Goal: Task Accomplishment & Management: Manage account settings

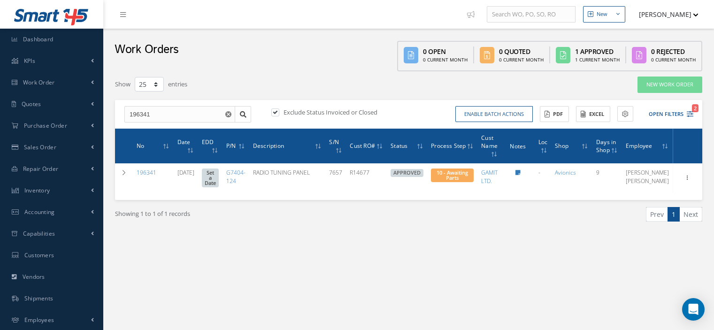
select select "25"
click at [43, 187] on span "Inventory" at bounding box center [37, 190] width 26 height 8
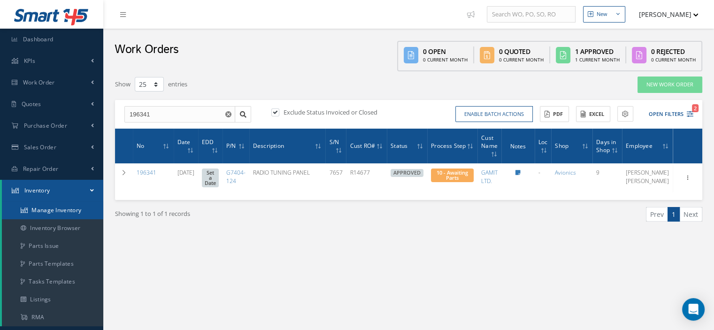
click at [48, 206] on link "Manage Inventory" at bounding box center [52, 210] width 101 height 18
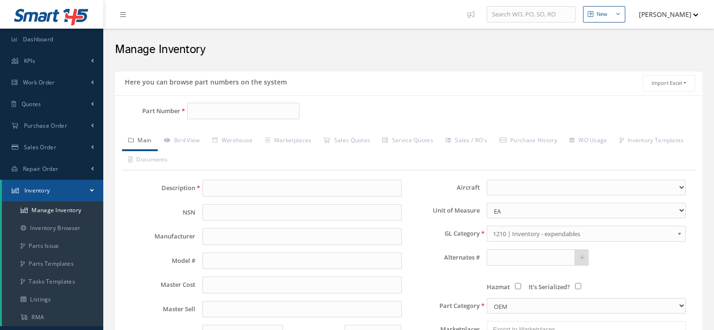
click at [192, 108] on input "Part Number" at bounding box center [243, 111] width 112 height 17
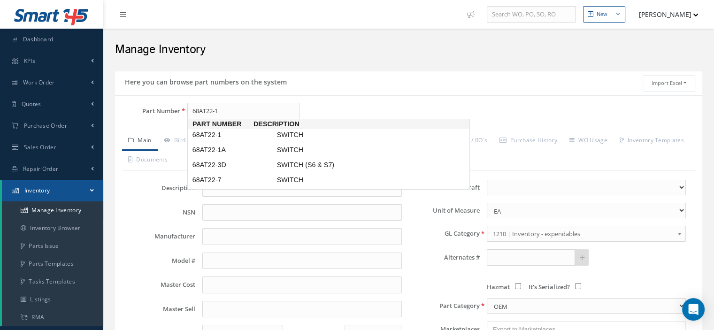
type input "68AT22-1A"
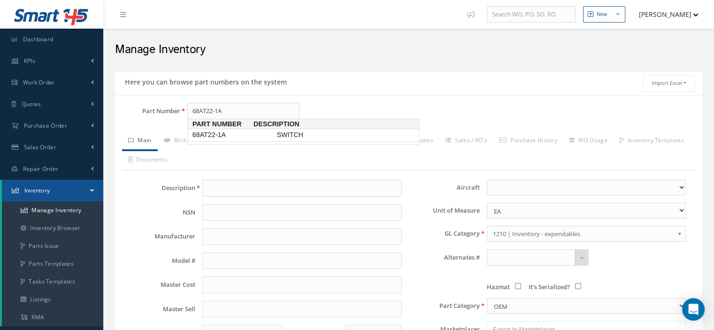
click at [212, 133] on span "68AT22-1A" at bounding box center [233, 135] width 84 height 10
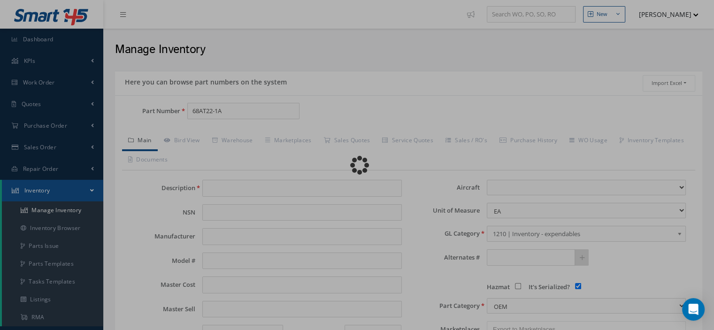
type input "SWITCH"
type input "HONEYWELL"
type input "0.00"
select select
checkbox input "true"
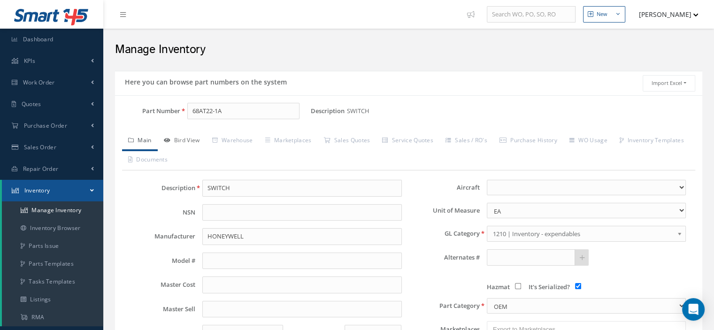
type input "68AT22-1A"
click at [191, 139] on link "Bird View" at bounding box center [182, 141] width 48 height 20
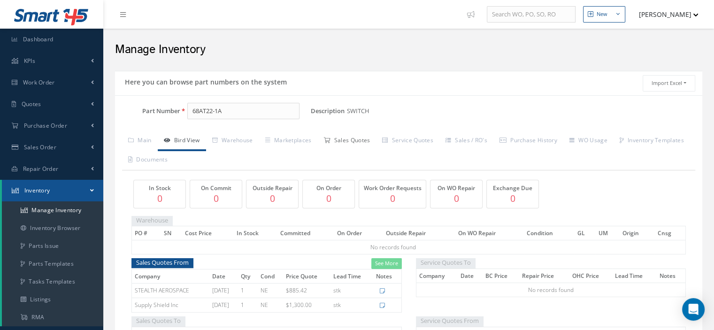
click at [360, 142] on link "Sales Quotes" at bounding box center [346, 141] width 59 height 20
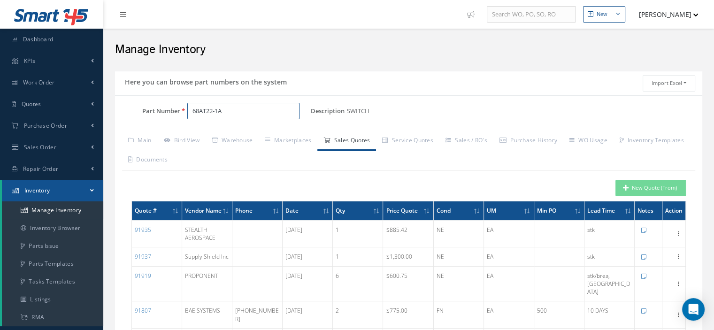
drag, startPoint x: 212, startPoint y: 112, endPoint x: 176, endPoint y: 115, distance: 35.8
click at [176, 115] on div "Part Number 68AT22-1A" at bounding box center [213, 111] width 196 height 17
click at [646, 190] on button "New Quote (From)" at bounding box center [650, 188] width 70 height 16
type input "SWITCH"
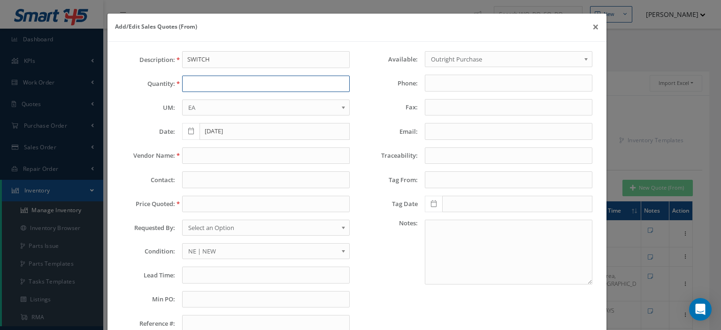
click at [200, 88] on input "text" at bounding box center [266, 84] width 168 height 17
type input "19"
click at [205, 146] on div "Description: SWITCH Quantity: 19 UM: EA FT IN LB EA Date: 08/29/2025 Vendor Nam…" at bounding box center [236, 195] width 242 height 288
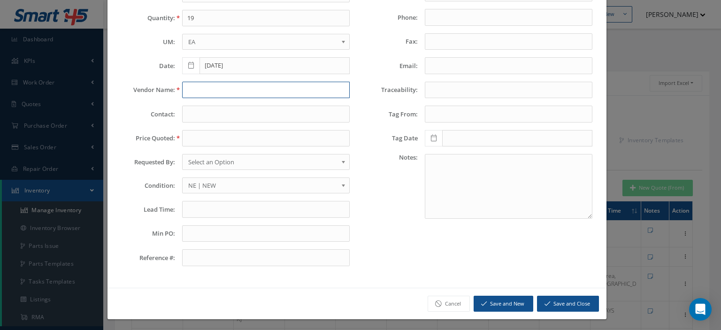
click at [195, 94] on input "text" at bounding box center [266, 90] width 168 height 17
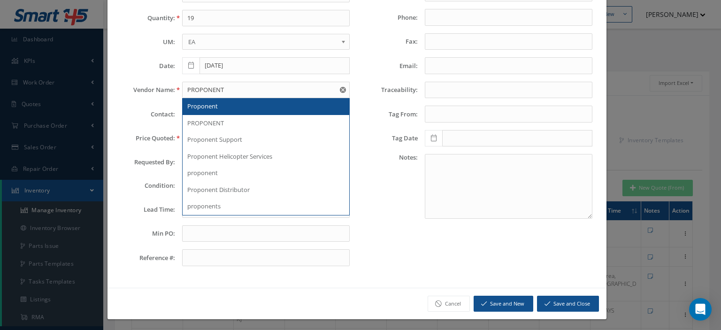
click at [206, 103] on span "Proponent" at bounding box center [202, 106] width 31 height 8
type input "Proponent"
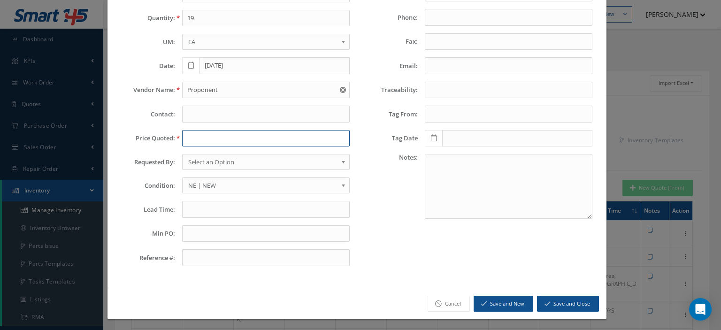
click at [201, 138] on input "text" at bounding box center [266, 138] width 168 height 17
paste input "649.89"
type input "649.89"
click at [223, 162] on span "Select an Option" at bounding box center [262, 161] width 149 height 11
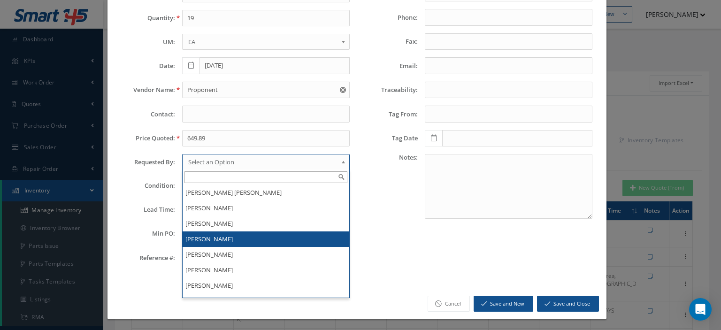
click at [207, 234] on li "[PERSON_NAME]" at bounding box center [266, 238] width 167 height 15
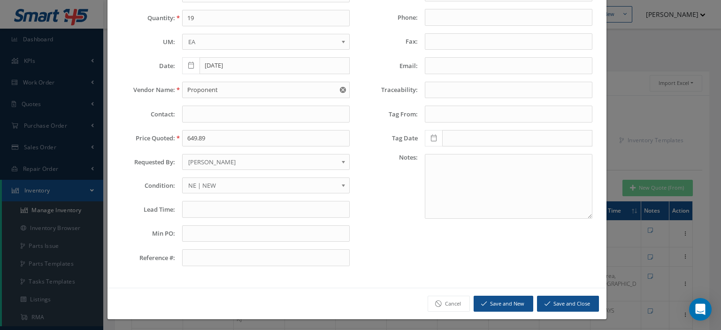
click at [208, 186] on span "NE | NEW" at bounding box center [262, 185] width 149 height 11
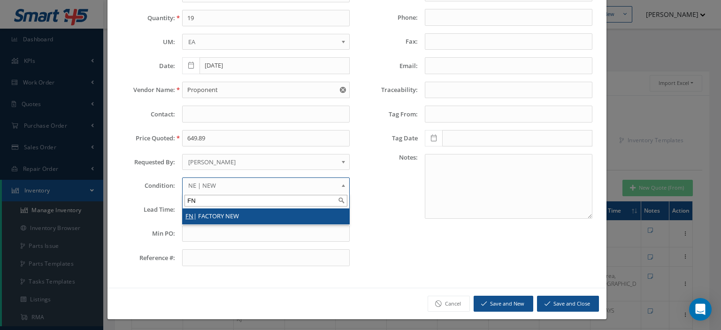
type input "FN"
click at [208, 210] on li "FN | FACTORY NEW" at bounding box center [266, 215] width 167 height 15
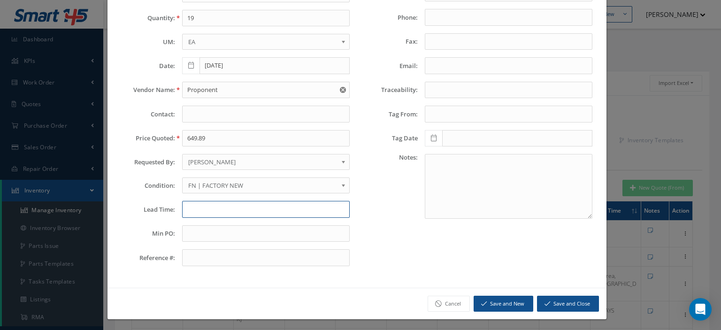
click at [198, 208] on input "text" at bounding box center [266, 209] width 168 height 17
type input "STK-Brea,CA"
click at [198, 232] on input "text" at bounding box center [266, 233] width 168 height 17
type input "35.00"
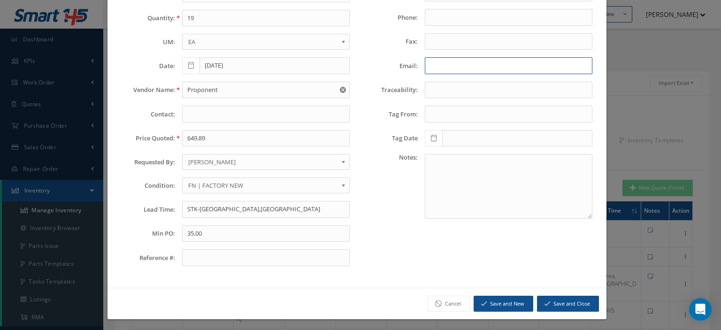
click at [430, 68] on input "Email:" at bounding box center [509, 65] width 168 height 17
paste input "support@proponent.com"
type input "support@proponent.com"
click at [557, 296] on button "Save and Close" at bounding box center [568, 304] width 62 height 16
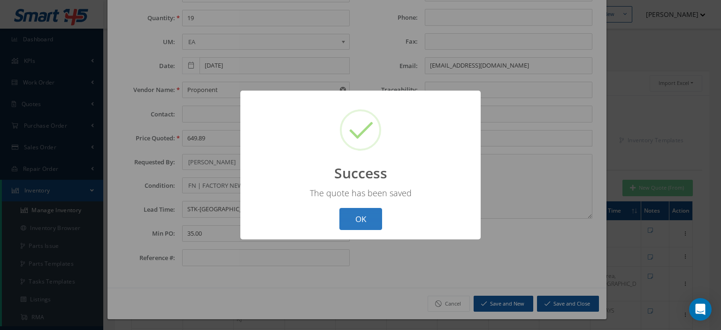
click at [361, 216] on button "OK" at bounding box center [360, 219] width 43 height 22
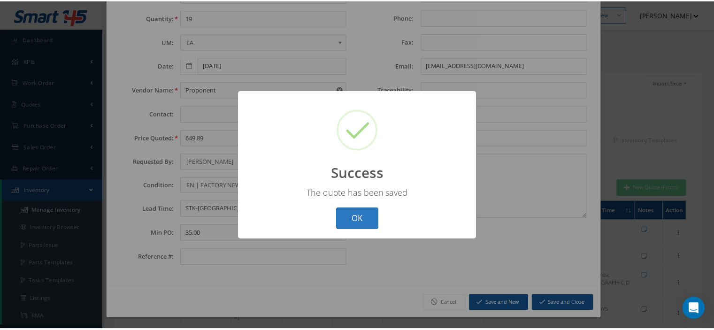
scroll to position [0, 0]
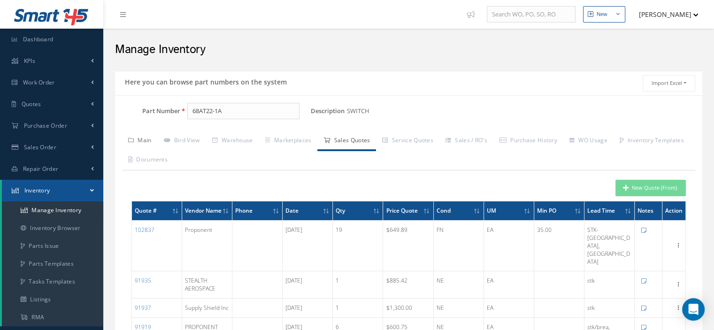
click at [138, 140] on link "Main" at bounding box center [140, 141] width 36 height 20
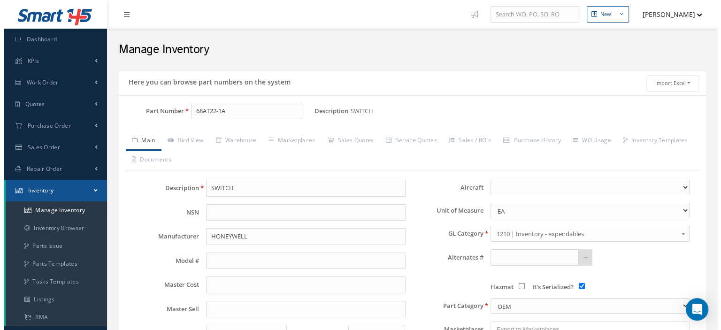
scroll to position [47, 0]
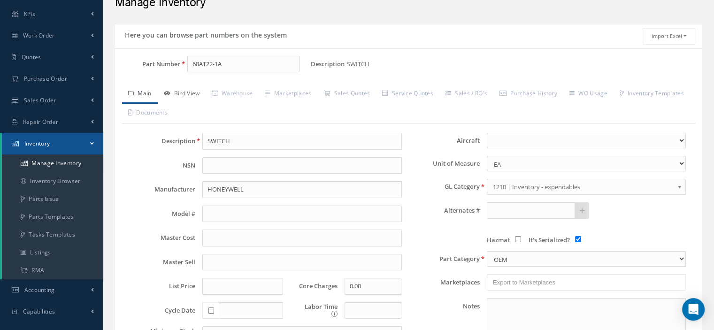
click at [190, 93] on link "Bird View" at bounding box center [182, 94] width 48 height 20
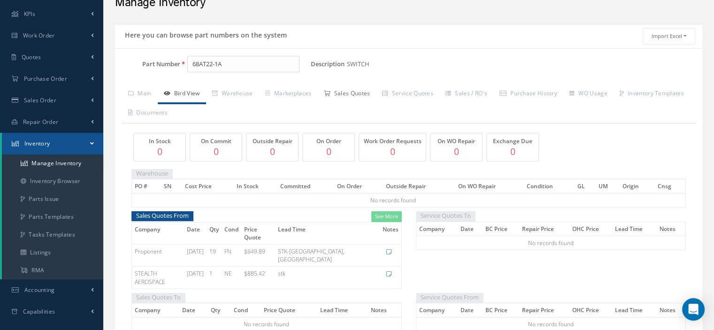
click at [330, 92] on icon at bounding box center [326, 94] width 7 height 6
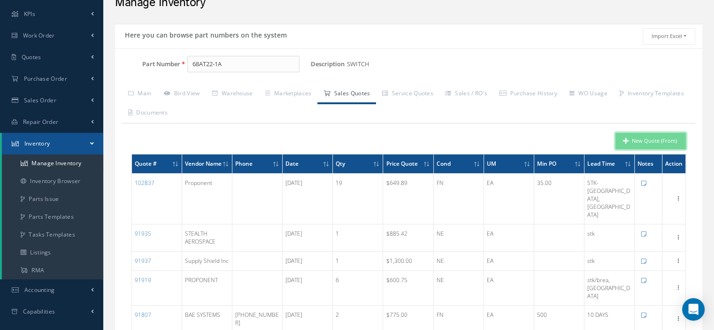
click at [628, 141] on icon "button" at bounding box center [626, 140] width 6 height 7
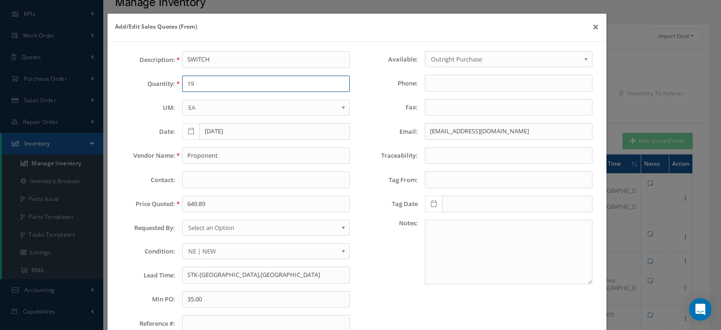
click at [224, 86] on input "19" at bounding box center [266, 84] width 168 height 17
type input "13"
click at [213, 159] on input "Proponent" at bounding box center [266, 155] width 168 height 17
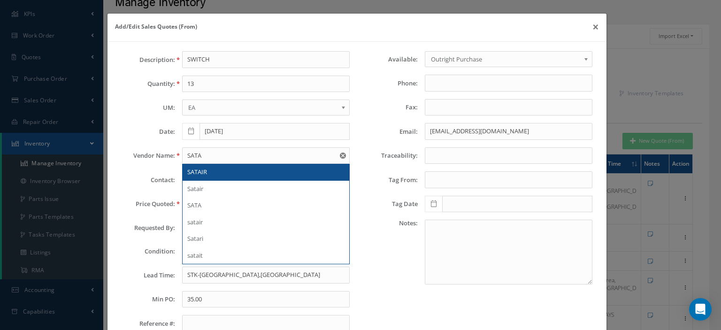
click at [208, 172] on div "SATAIR" at bounding box center [265, 172] width 157 height 9
type input "SATAIR"
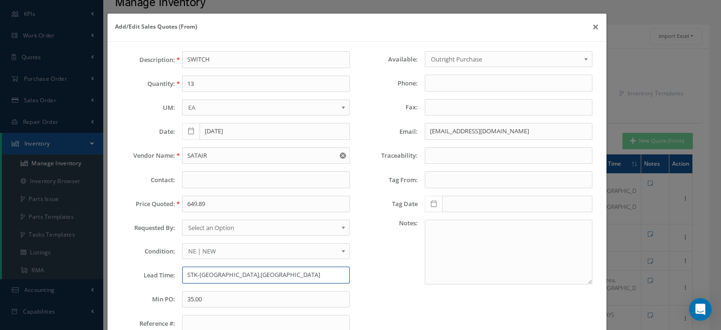
click at [212, 271] on input "STK-Brea,CA" at bounding box center [266, 275] width 168 height 17
click at [256, 272] on input "STK-MOQ 10--" at bounding box center [266, 275] width 168 height 17
paste input "Washington (IAD)"
type input "STK-MOQ 10-- Washington (IAD)"
click at [237, 200] on input "649.89" at bounding box center [266, 204] width 168 height 17
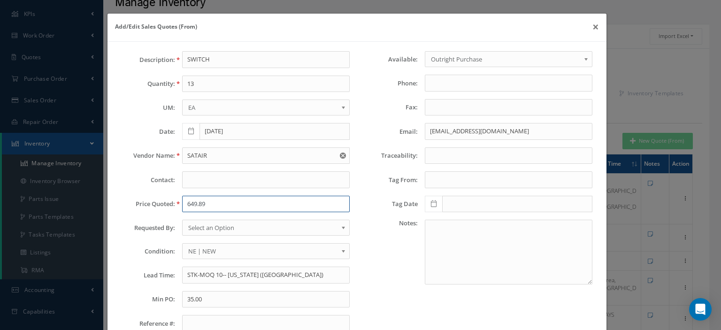
paste input "90406"
click at [196, 199] on input "90406" at bounding box center [266, 204] width 168 height 17
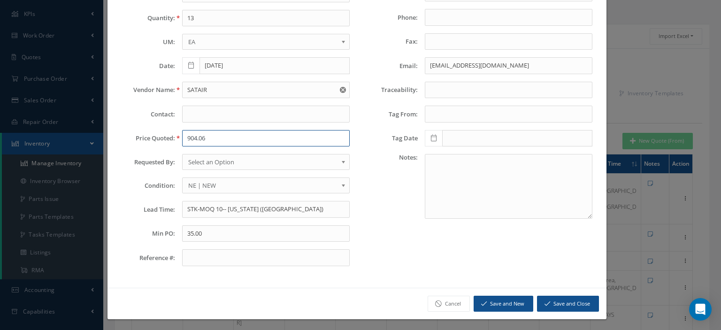
type input "904.06"
click at [572, 302] on button "Save and Close" at bounding box center [568, 304] width 62 height 16
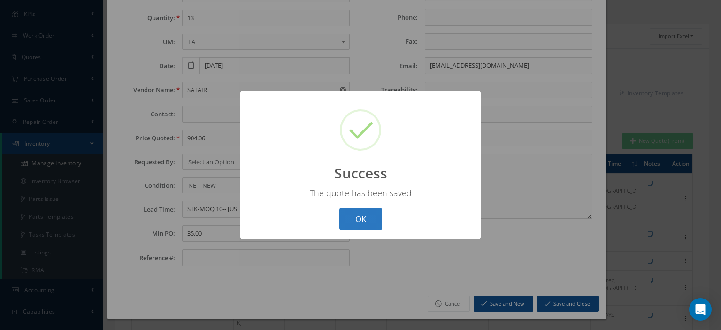
click at [342, 217] on button "OK" at bounding box center [360, 219] width 43 height 22
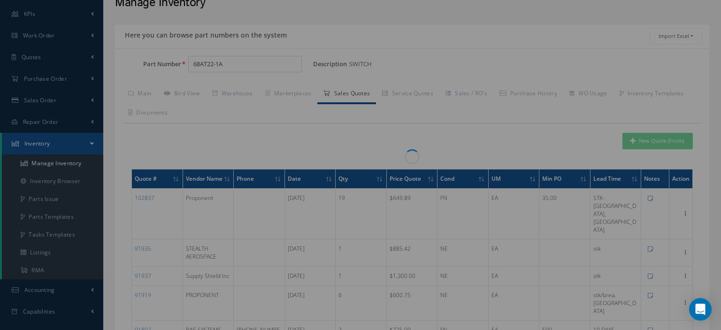
scroll to position [0, 0]
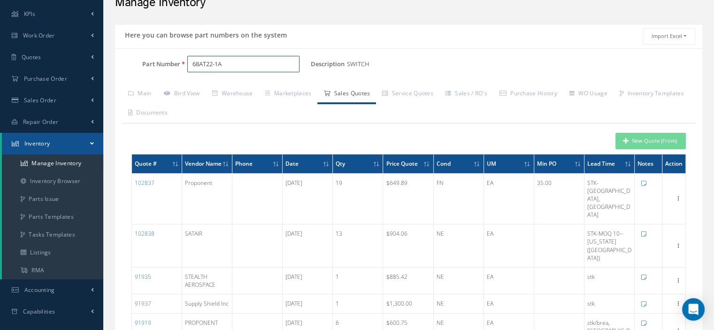
drag, startPoint x: 248, startPoint y: 58, endPoint x: 136, endPoint y: 72, distance: 113.1
click at [139, 72] on div "Part Number 68AT22-1A" at bounding box center [213, 68] width 196 height 24
click at [198, 64] on input "Part Number" at bounding box center [243, 64] width 112 height 17
paste input "100-10685-00"
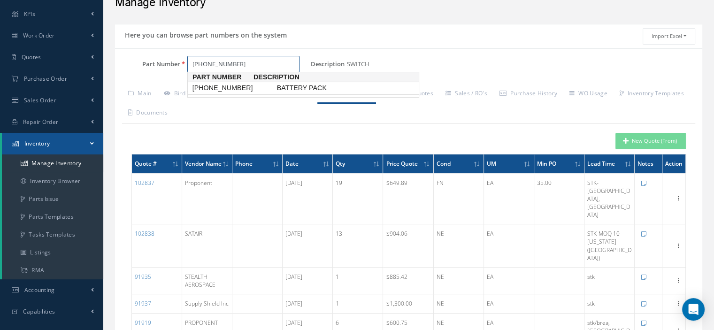
click at [227, 91] on span "100-10685-00" at bounding box center [233, 88] width 84 height 10
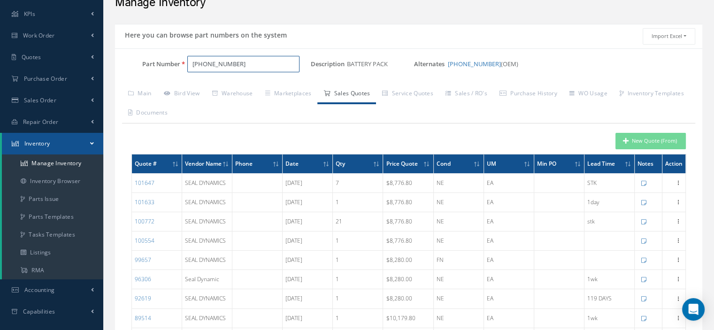
type input "100-10685-00"
click at [645, 136] on button "New Quote (From)" at bounding box center [650, 141] width 70 height 16
type input "BATTERY PACK"
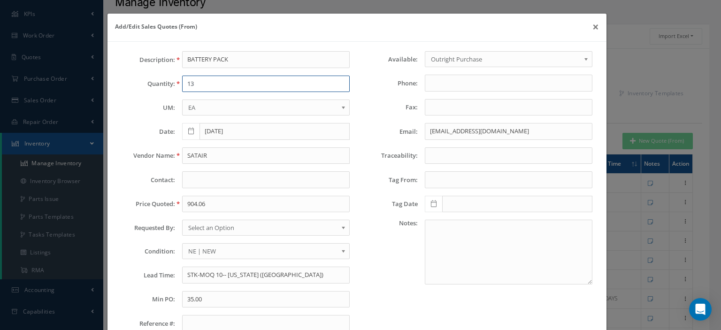
click at [213, 79] on input "13" at bounding box center [266, 84] width 168 height 17
type input "3"
click at [213, 155] on input "SATAIR" at bounding box center [266, 155] width 168 height 17
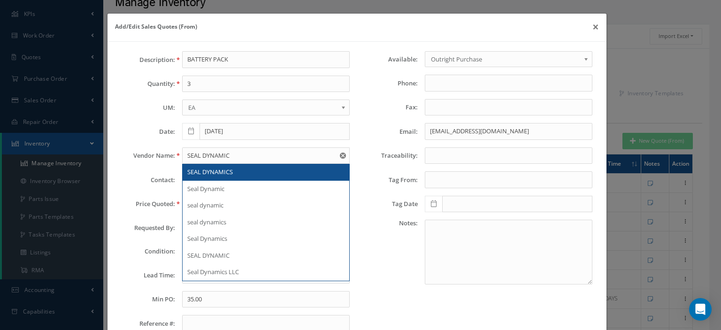
click at [212, 168] on span "SEAL DYNAMICS" at bounding box center [210, 172] width 46 height 8
type input "SEAL DYNAMICS"
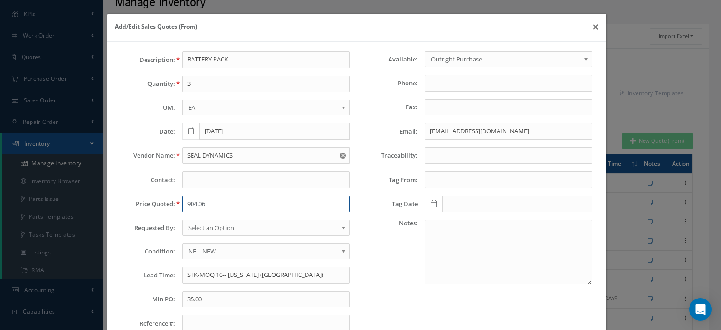
click at [201, 206] on input "904.06" at bounding box center [266, 204] width 168 height 17
click at [195, 203] on input "904.06" at bounding box center [266, 204] width 168 height 17
paste input "8,776.80"
click at [191, 205] on input "8,776.80" at bounding box center [266, 204] width 168 height 17
click at [199, 226] on span "Select an Option" at bounding box center [262, 227] width 149 height 11
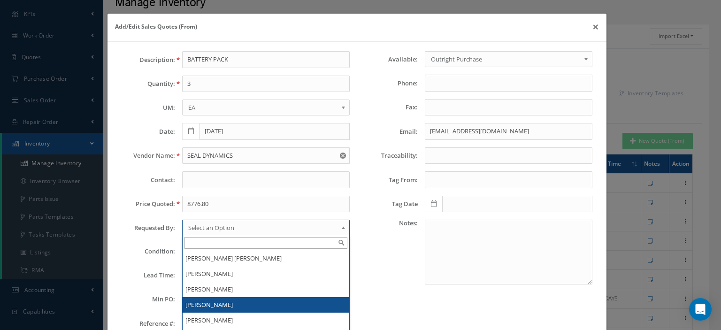
click at [214, 299] on li "[PERSON_NAME]" at bounding box center [266, 304] width 167 height 15
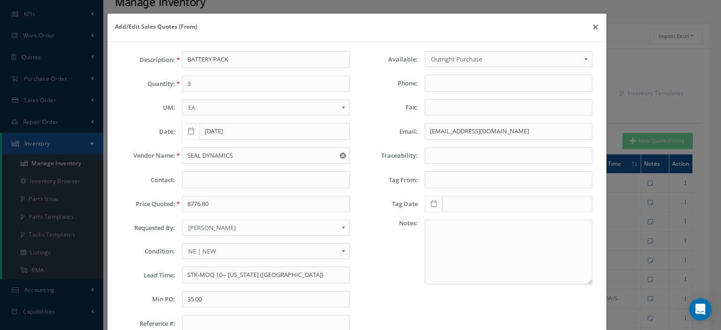
scroll to position [66, 0]
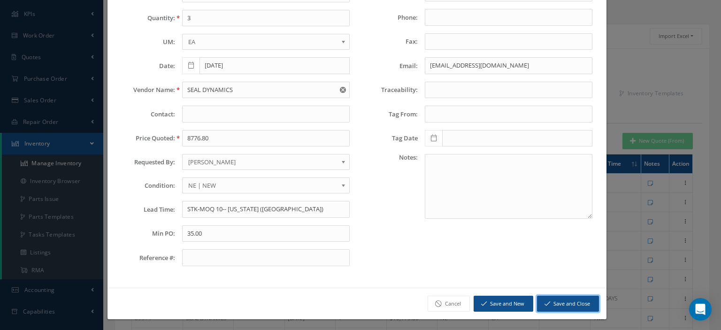
click at [563, 302] on button "Save and Close" at bounding box center [568, 304] width 62 height 16
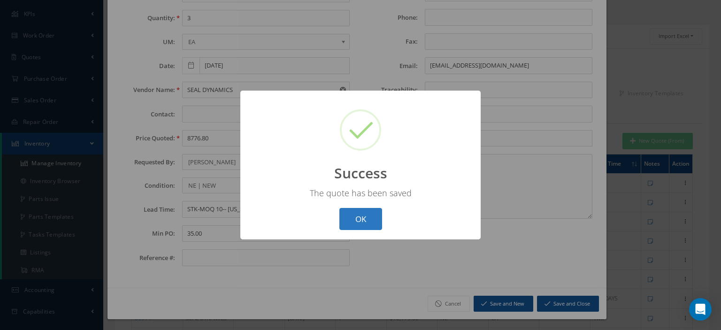
click at [372, 222] on button "OK" at bounding box center [360, 219] width 43 height 22
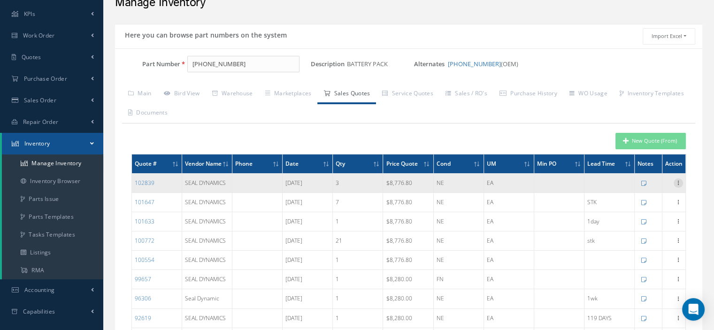
click at [676, 186] on icon at bounding box center [677, 182] width 9 height 8
click at [628, 193] on link "Edit" at bounding box center [635, 189] width 74 height 12
type input "8776.8000"
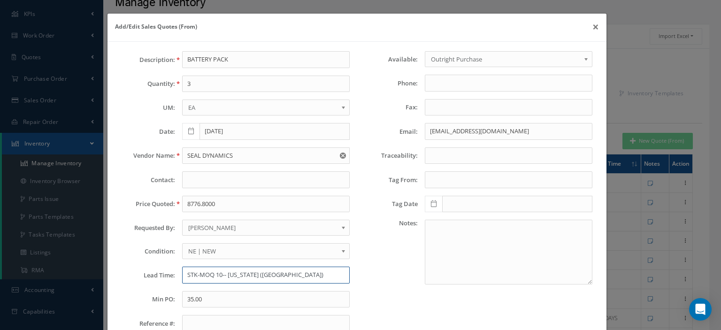
click at [192, 272] on input "STK-MOQ 10-- Washington (IAD)" at bounding box center [266, 275] width 168 height 17
paste input "(in days): 1"
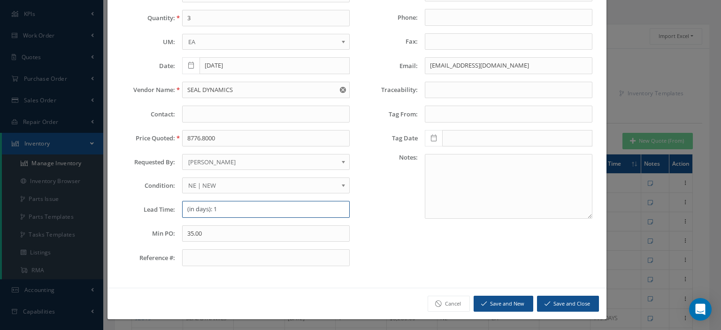
type input "(in days): 1"
click at [572, 301] on button "Save and Close" at bounding box center [568, 304] width 62 height 16
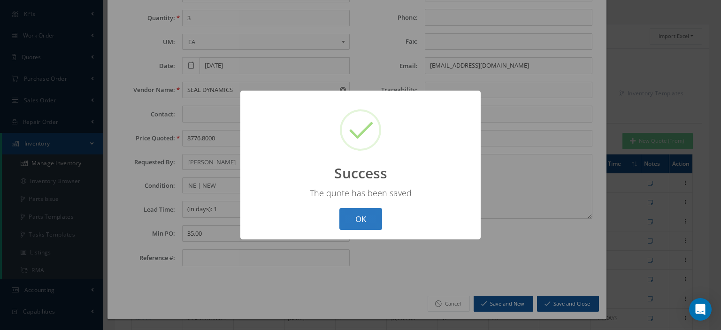
click at [353, 224] on button "OK" at bounding box center [360, 219] width 43 height 22
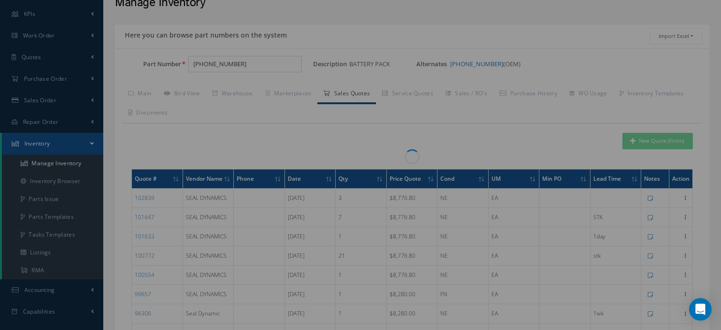
scroll to position [0, 0]
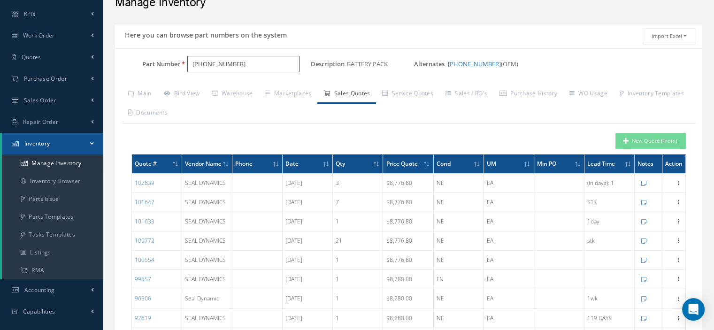
drag, startPoint x: 235, startPoint y: 63, endPoint x: 168, endPoint y: 71, distance: 67.6
click at [172, 69] on div "Part Number 100-10685-00" at bounding box center [213, 64] width 196 height 17
click at [203, 59] on input "Part Number" at bounding box center [243, 64] width 112 height 17
paste input "LHQ1QA030008ULZ"
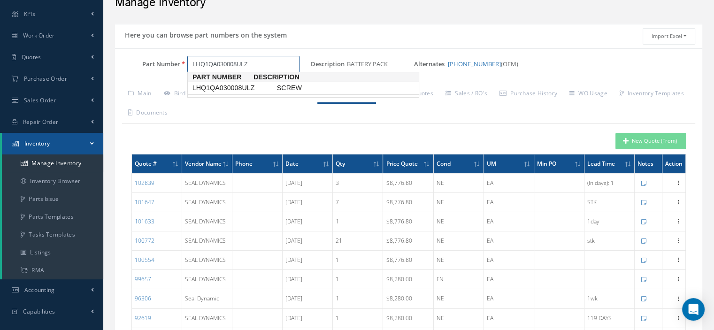
click at [242, 89] on span "LHQ1QA030008ULZ" at bounding box center [233, 88] width 84 height 10
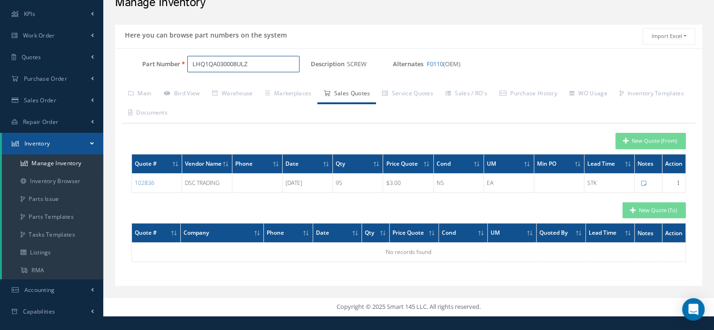
type input "LHQ1QA030008ULZ"
click at [625, 142] on icon "button" at bounding box center [626, 140] width 6 height 7
type input "SCREW"
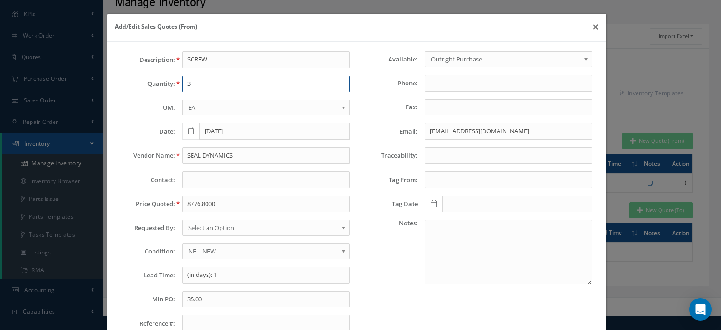
click at [204, 82] on input "3" at bounding box center [266, 84] width 168 height 17
type input "8"
click at [197, 152] on input "SEAL DYNAMICS" at bounding box center [266, 155] width 168 height 17
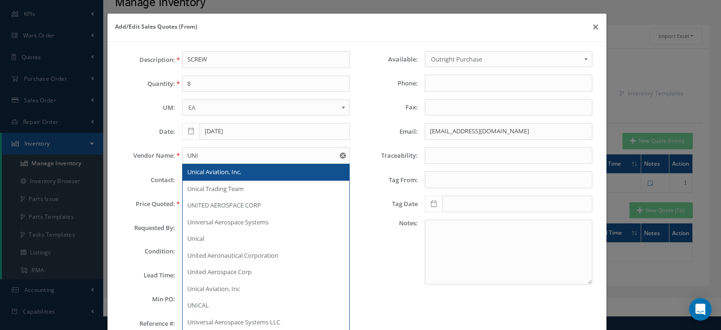
click at [205, 172] on span "Unical Aviation, Inc." at bounding box center [214, 172] width 54 height 8
type input "Unical Aviation, Inc."
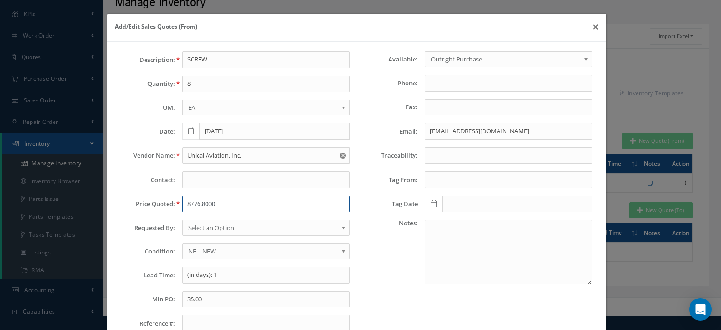
click at [190, 203] on input "8776.8000" at bounding box center [266, 204] width 168 height 17
click at [189, 206] on input "8776.8000" at bounding box center [266, 204] width 168 height 17
paste input "25."
type input "25.00"
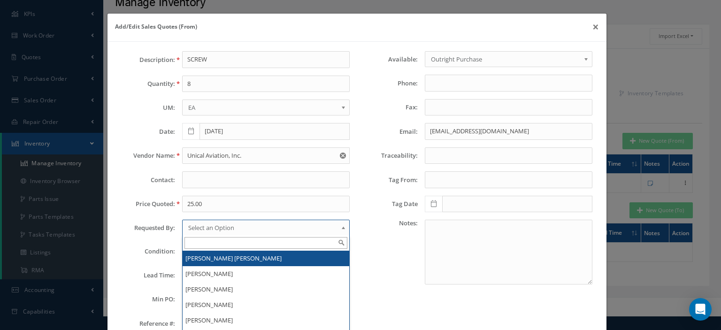
click at [229, 228] on span "Select an Option" at bounding box center [262, 227] width 149 height 11
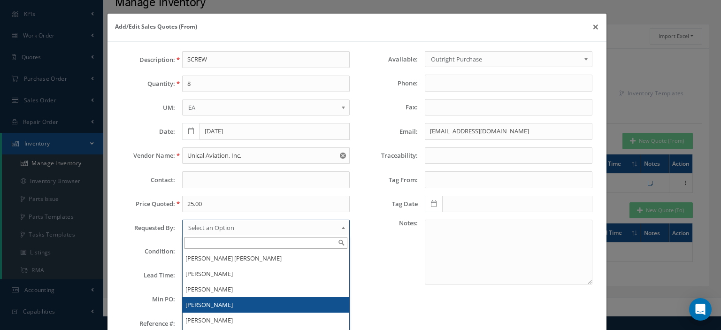
click at [211, 302] on li "[PERSON_NAME]" at bounding box center [266, 304] width 167 height 15
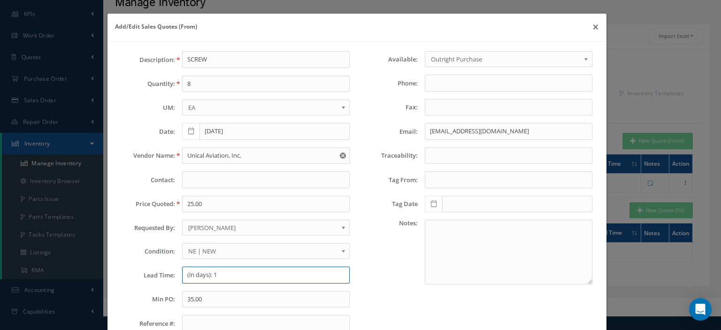
click at [195, 281] on input "(in days): 1" at bounding box center [266, 275] width 168 height 17
type input "STK"
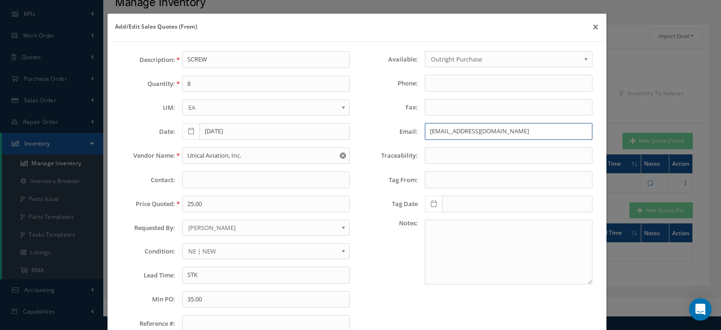
click at [477, 127] on input "support@proponent.com" at bounding box center [509, 131] width 168 height 17
paste input "tradingteam@unical"
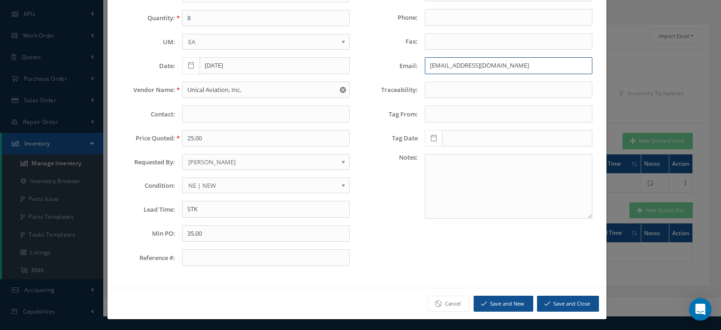
type input "tradingteam@unical.com"
click at [552, 304] on button "Save and Close" at bounding box center [568, 304] width 62 height 16
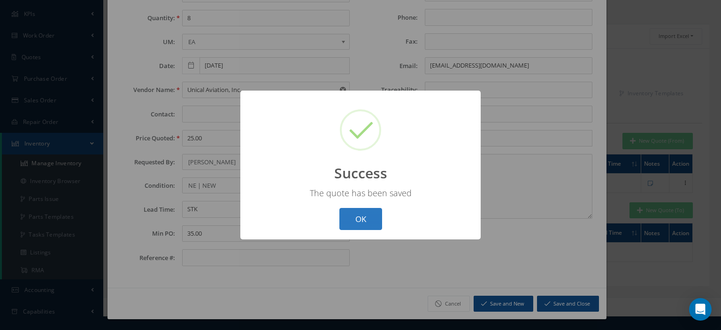
click at [370, 221] on button "OK" at bounding box center [360, 219] width 43 height 22
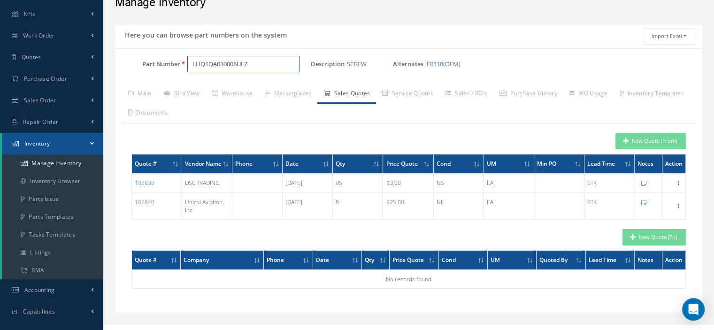
drag, startPoint x: 251, startPoint y: 65, endPoint x: 187, endPoint y: 76, distance: 65.2
click at [189, 76] on div "Part Number LHQ1QA030008ULZ" at bounding box center [213, 68] width 196 height 24
click at [197, 65] on input "Part Number" at bounding box center [243, 64] width 112 height 17
paste input "LHQ1QA0300008ULZ"
click at [264, 64] on input "LHQ1QA0300008ULZ" at bounding box center [243, 64] width 112 height 17
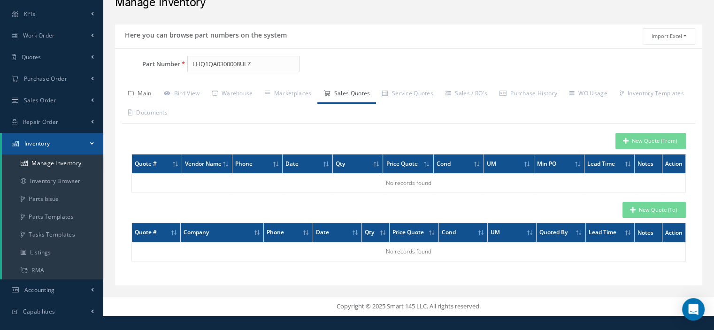
click at [151, 95] on link "Main" at bounding box center [140, 94] width 36 height 20
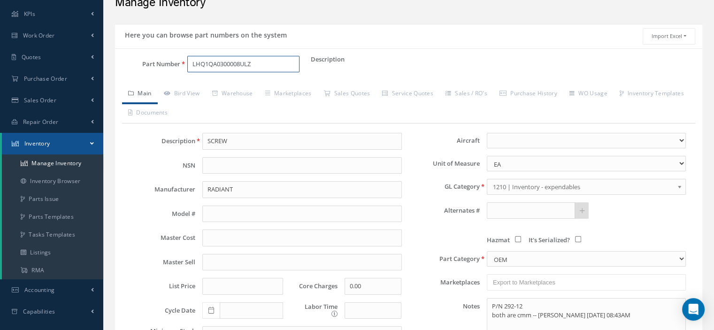
click at [233, 65] on input "LHQ1QA0300008ULZ" at bounding box center [243, 64] width 112 height 17
type input "LHQ1QA030008ULZ"
click at [252, 90] on span "LHQ1QA030008ULZ" at bounding box center [233, 88] width 84 height 10
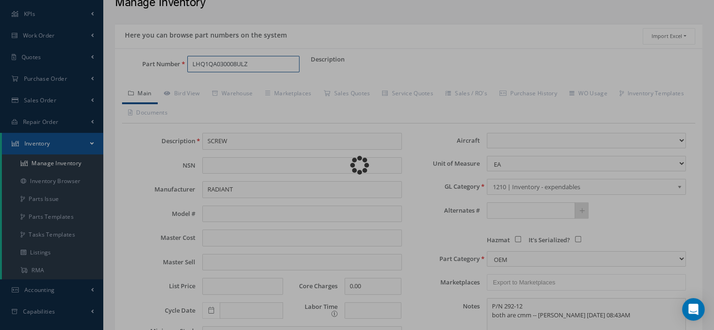
select select
type textarea "P/N 292-12 both are cmm -- Aura Vergel 08/29/2025 08:43AM"
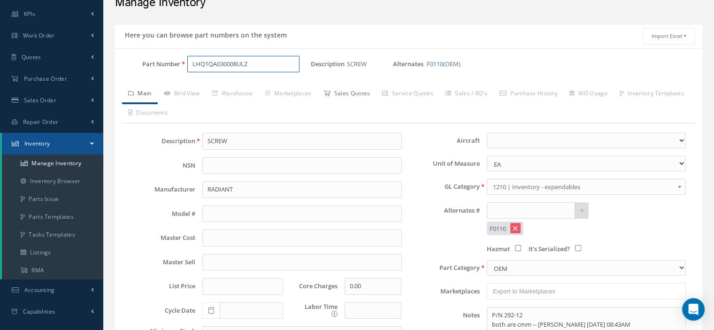
type input "LHQ1QA030008ULZ"
click at [344, 92] on link "Sales Quotes" at bounding box center [346, 94] width 59 height 20
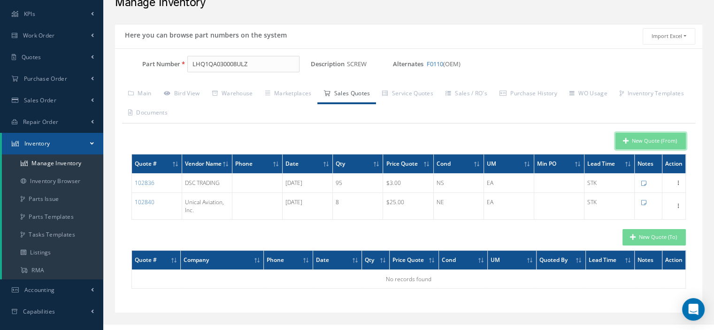
click at [625, 142] on icon "button" at bounding box center [626, 140] width 6 height 7
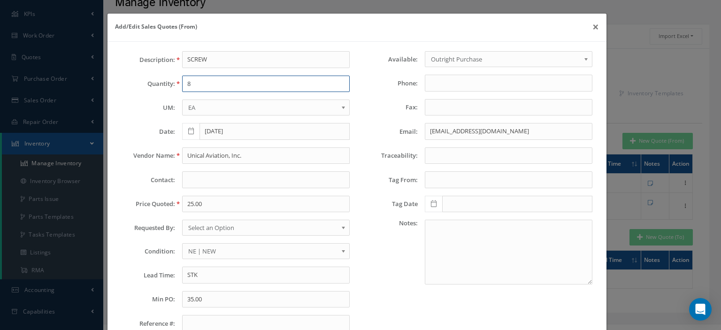
click at [226, 83] on input "8" at bounding box center [266, 84] width 168 height 17
paste input "175"
type input "175"
click at [210, 152] on input "Unical Aviation, Inc." at bounding box center [266, 155] width 168 height 17
click at [186, 151] on input "Unical Aviation, Inc." at bounding box center [266, 155] width 168 height 17
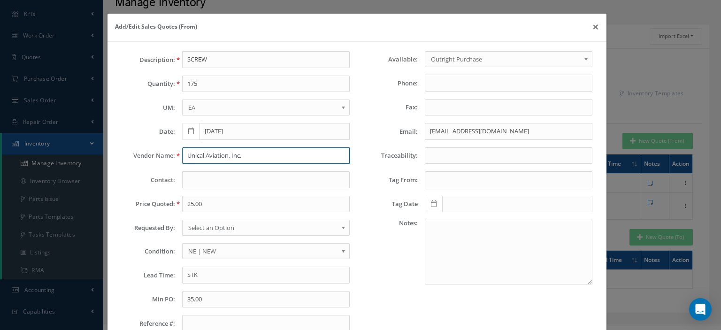
paste input "Skyways Technics Americas LLC"
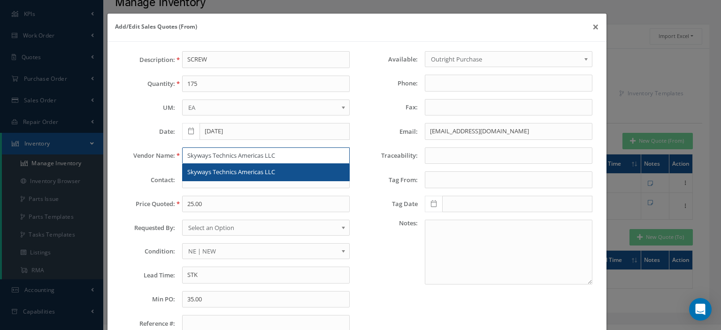
type input "Skyways Technics Americas LLC"
click at [223, 174] on span "Skyways Technics Americas LLC" at bounding box center [231, 172] width 88 height 8
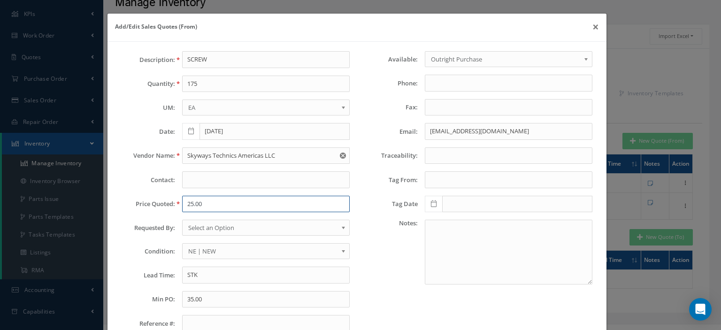
click at [205, 197] on input "25.00" at bounding box center [266, 204] width 168 height 17
click at [195, 198] on input "25.00" at bounding box center [266, 204] width 168 height 17
paste input "1"
type input "1.00"
click at [233, 230] on span "Select an Option" at bounding box center [262, 227] width 149 height 11
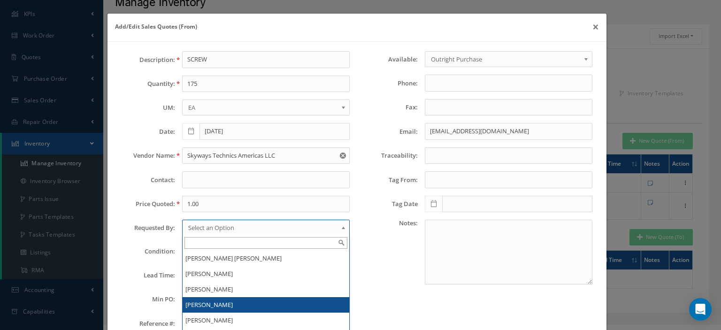
click at [219, 298] on li "[PERSON_NAME]" at bounding box center [266, 304] width 167 height 15
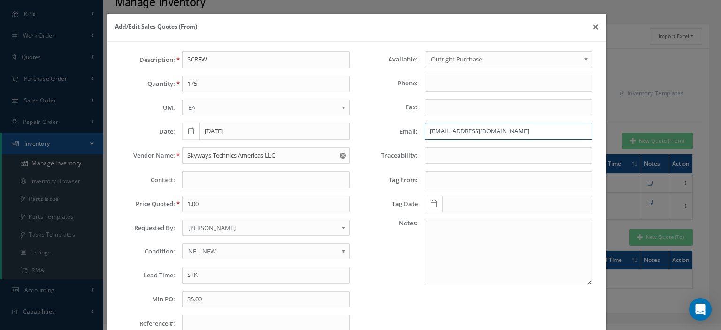
click at [450, 128] on input "tradingteam@unical.com" at bounding box center [509, 131] width 168 height 17
paste input "isa@skywaystechnics"
type input "isa@skywaystechnics.com"
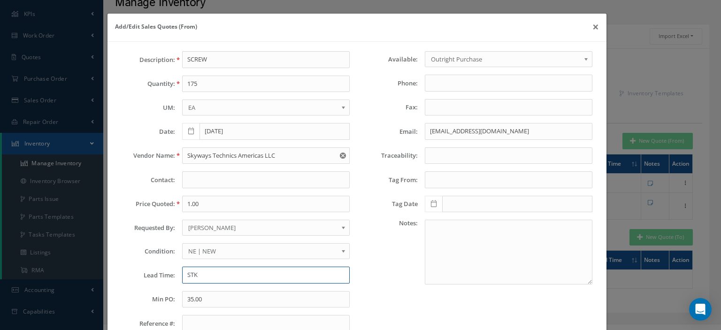
click at [185, 267] on input "STK" at bounding box center [266, 275] width 168 height 17
paste input ": MIAMI"
type input "STK: MIAMI"
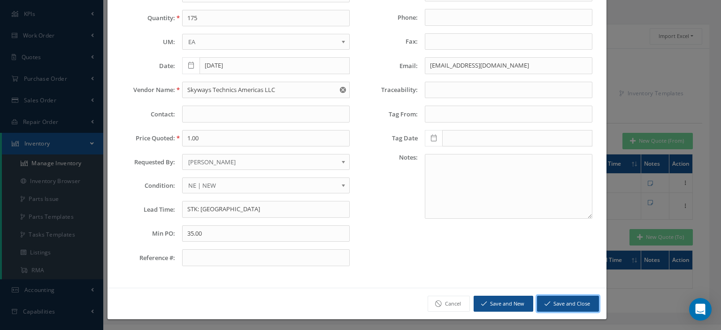
click at [557, 298] on button "Save and Close" at bounding box center [568, 304] width 62 height 16
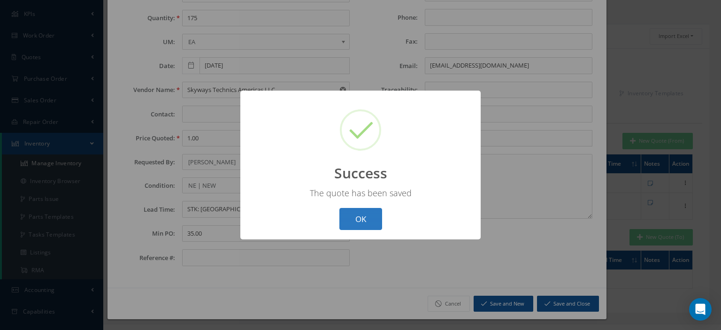
click at [360, 223] on button "OK" at bounding box center [360, 219] width 43 height 22
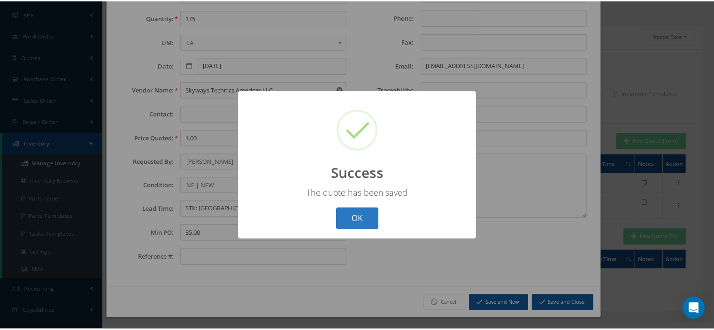
scroll to position [0, 0]
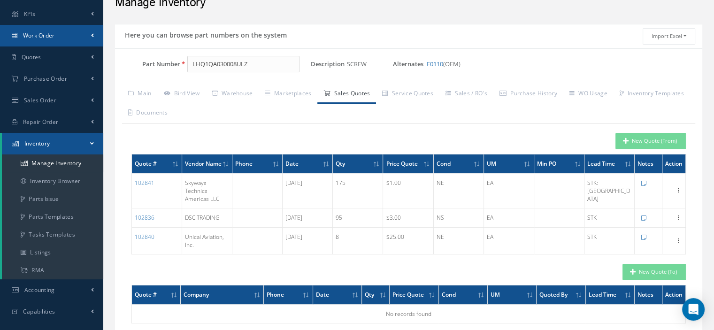
click at [51, 42] on link "Work Order" at bounding box center [51, 36] width 103 height 22
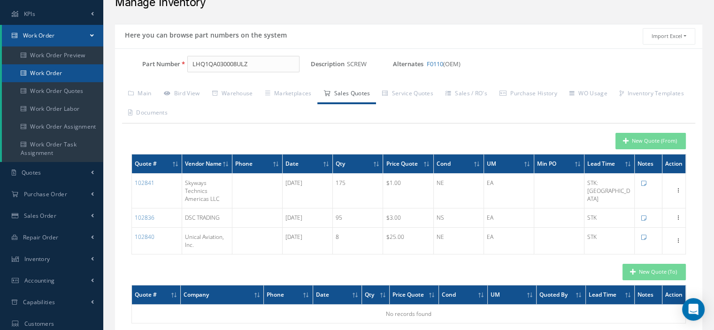
click at [50, 68] on link "Work Order" at bounding box center [52, 73] width 101 height 18
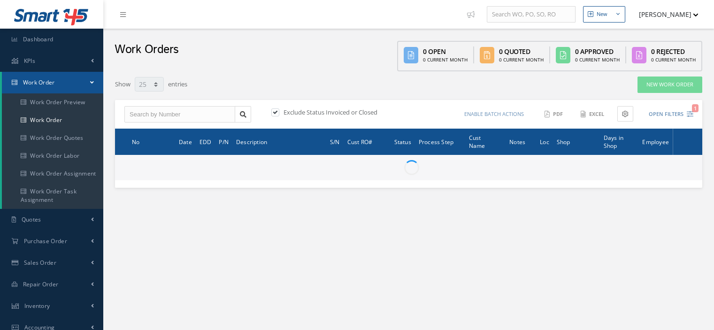
select select "25"
click at [156, 117] on input "text" at bounding box center [179, 114] width 111 height 17
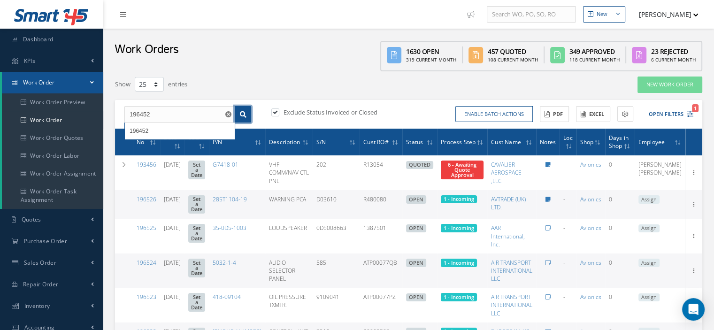
click at [243, 113] on icon at bounding box center [243, 114] width 7 height 7
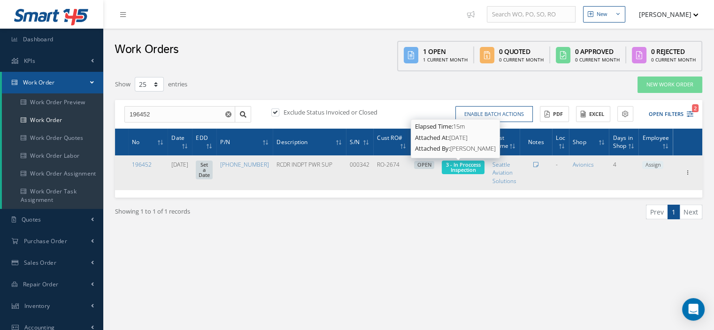
click at [458, 170] on span "3 - In Proccess Inspection" at bounding box center [463, 167] width 35 height 12
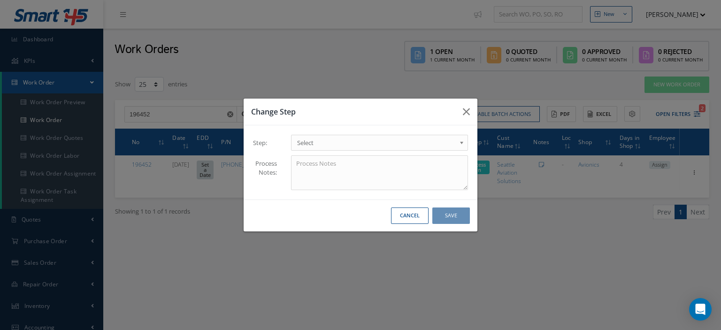
click at [453, 145] on span "Select" at bounding box center [376, 142] width 159 height 11
click at [440, 218] on button "Save" at bounding box center [451, 215] width 38 height 16
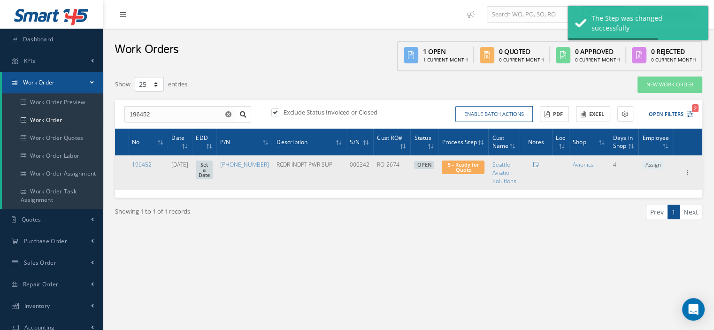
click at [653, 166] on span "Assign" at bounding box center [652, 165] width 21 height 8
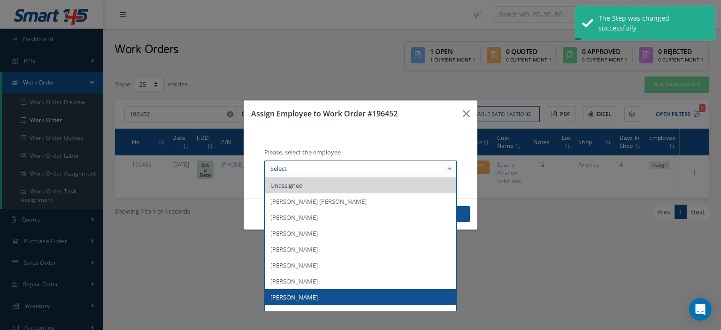
click at [314, 296] on span "[PERSON_NAME]" at bounding box center [360, 297] width 191 height 16
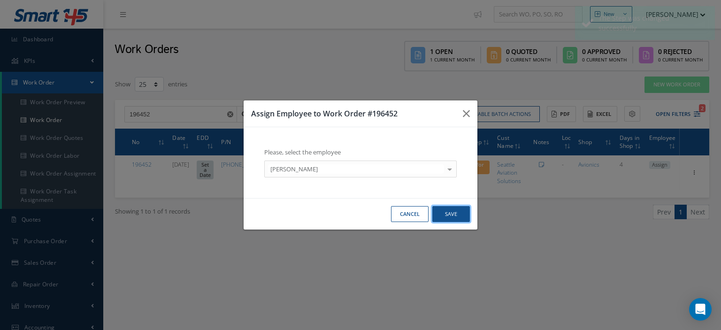
click at [445, 215] on button "Save" at bounding box center [451, 214] width 38 height 16
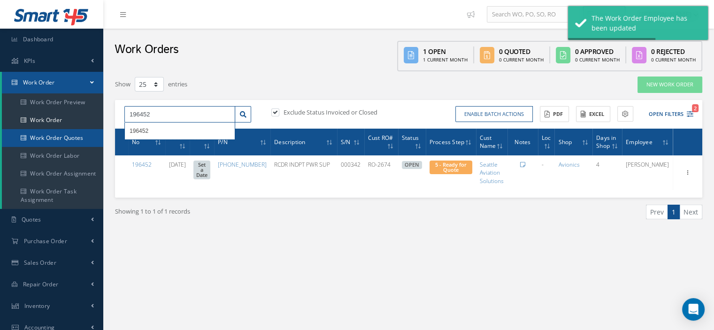
drag, startPoint x: 184, startPoint y: 115, endPoint x: 78, endPoint y: 133, distance: 108.2
click at [81, 133] on div "Smart 145 Dashboard KPIs Work Order Work Order Work Order Preview Work Order Wo…" at bounding box center [357, 244] width 714 height 489
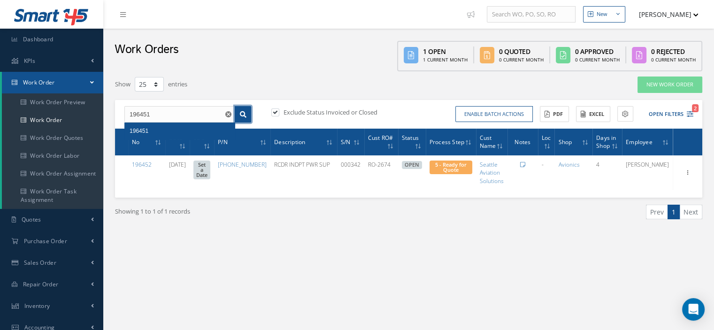
click at [239, 118] on link at bounding box center [243, 114] width 16 height 17
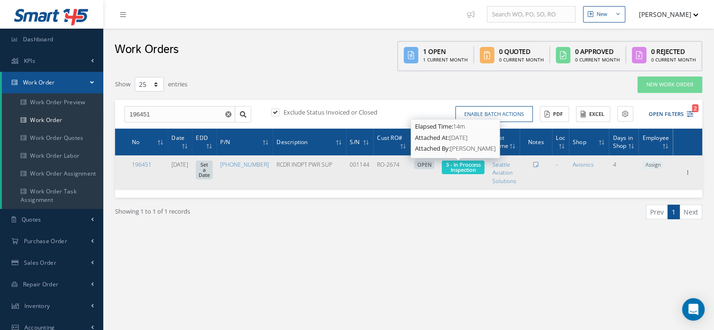
click at [467, 170] on span "3 - In Proccess Inspection" at bounding box center [463, 167] width 35 height 12
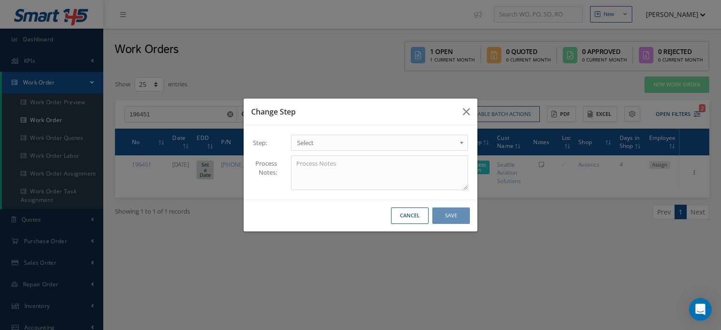
click at [451, 145] on span "Select" at bounding box center [376, 142] width 159 height 11
click at [442, 215] on button "Save" at bounding box center [451, 215] width 38 height 16
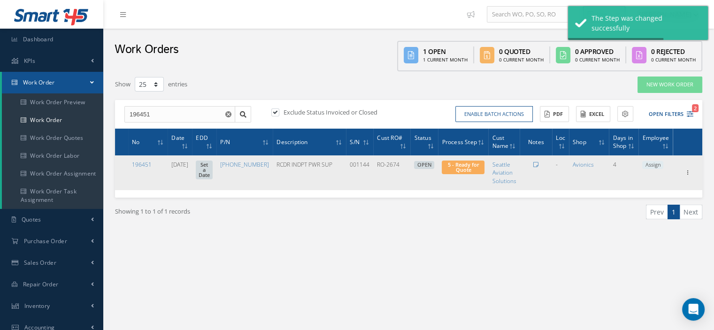
click at [654, 165] on span "Assign" at bounding box center [652, 165] width 21 height 8
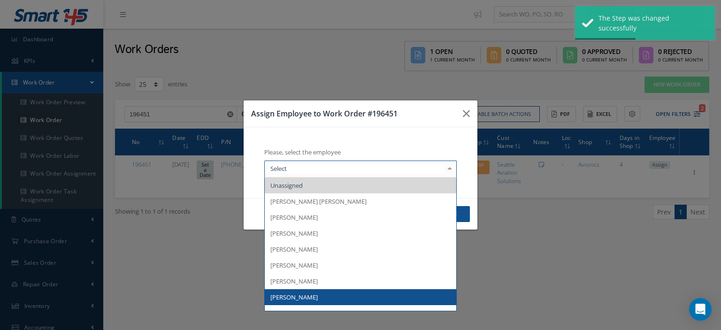
click at [445, 167] on div at bounding box center [449, 168] width 13 height 15
click at [357, 296] on span "[PERSON_NAME]" at bounding box center [360, 297] width 191 height 16
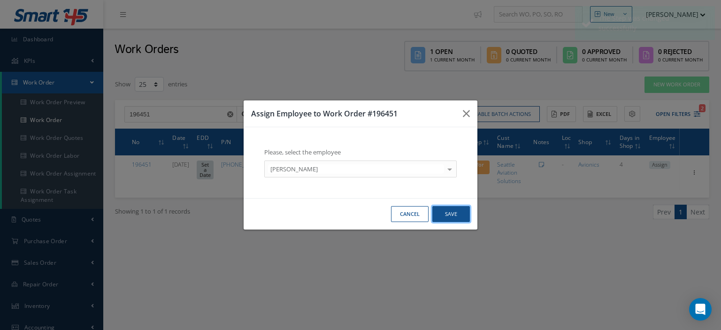
click at [459, 215] on button "Save" at bounding box center [451, 214] width 38 height 16
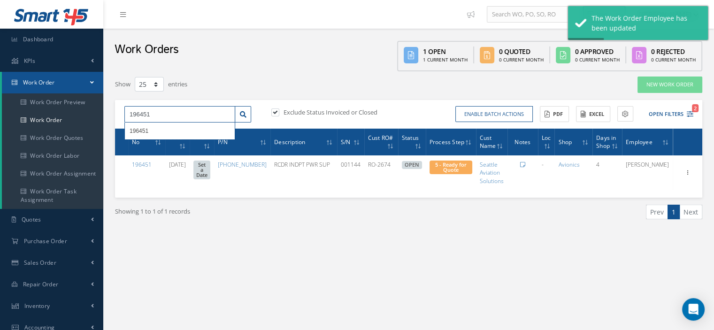
drag, startPoint x: 152, startPoint y: 118, endPoint x: 122, endPoint y: 123, distance: 30.6
click at [122, 123] on div "196451 196451 Exclude Status Invoiced or Closed Enable batch actions Update Wor…" at bounding box center [408, 114] width 587 height 29
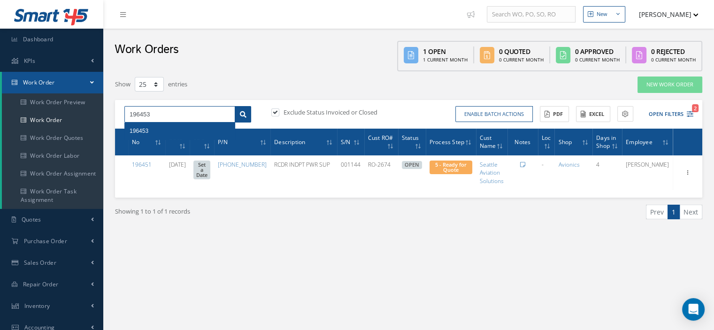
type input "196453"
click at [244, 113] on icon at bounding box center [243, 114] width 7 height 7
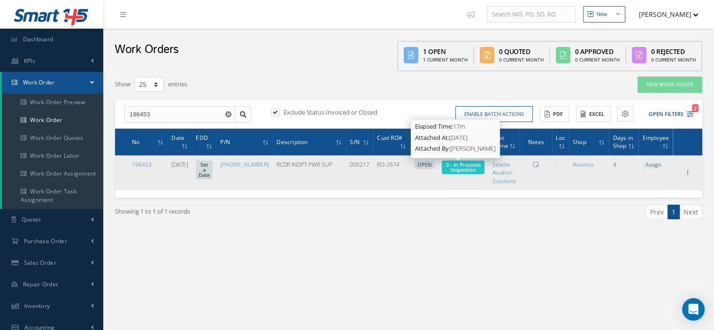
click at [458, 169] on span "3 - In Proccess Inspection" at bounding box center [463, 167] width 35 height 12
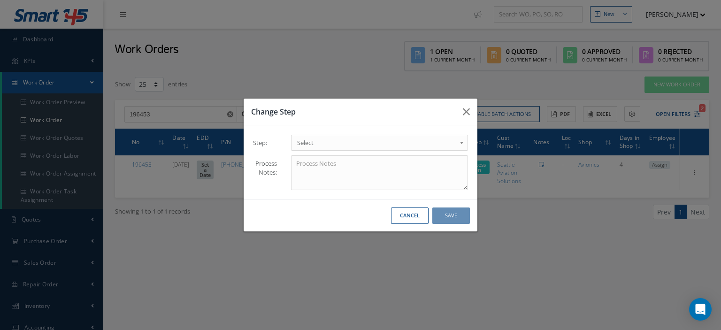
click at [443, 144] on span "Select" at bounding box center [376, 142] width 159 height 11
click at [458, 219] on button "Save" at bounding box center [451, 215] width 38 height 16
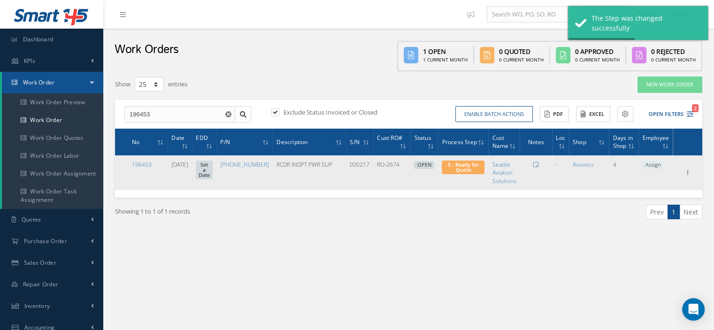
click at [655, 165] on span "Assign" at bounding box center [652, 165] width 21 height 8
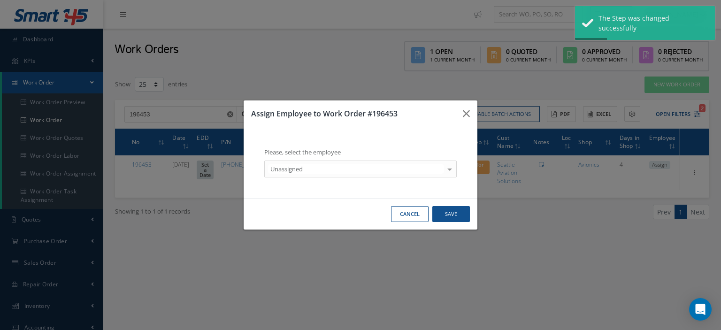
click at [447, 172] on div at bounding box center [449, 168] width 13 height 15
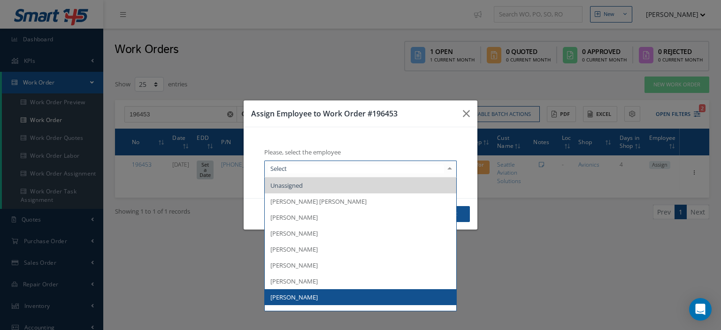
click at [315, 302] on span "[PERSON_NAME]" at bounding box center [360, 297] width 191 height 16
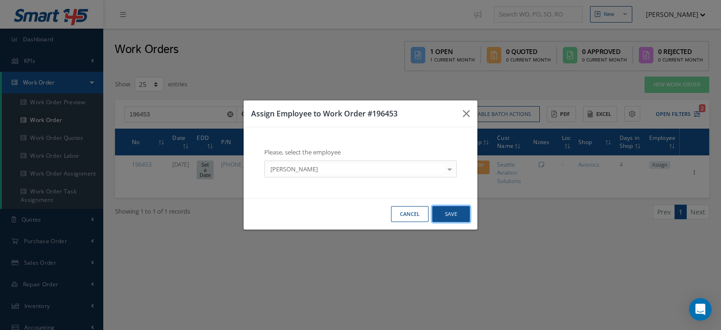
click at [454, 215] on button "Save" at bounding box center [451, 214] width 38 height 16
